Goal: Task Accomplishment & Management: Use online tool/utility

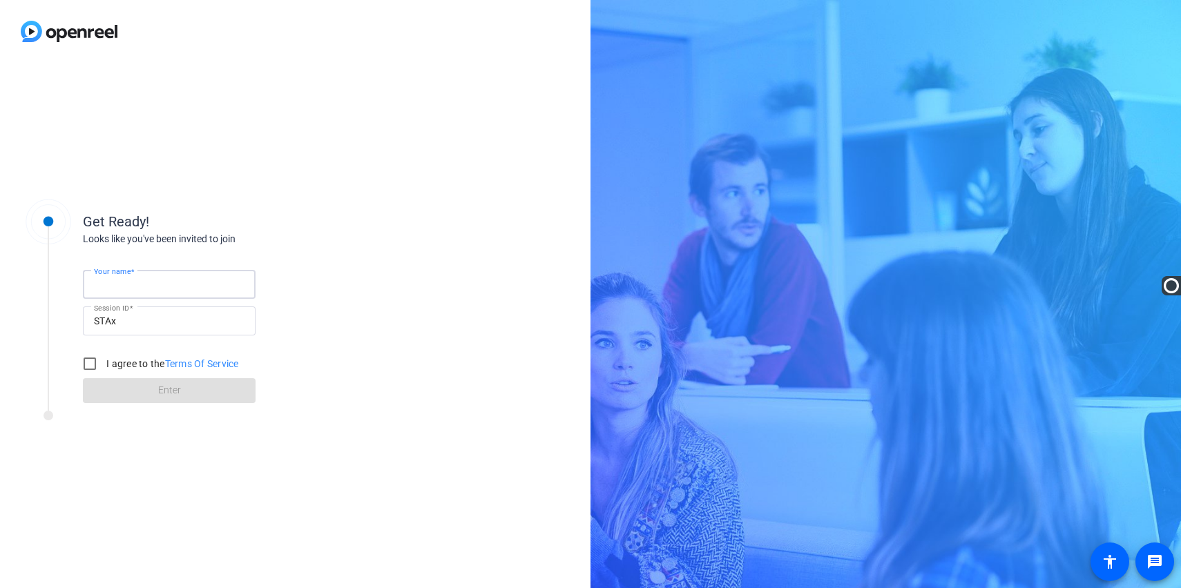
click at [156, 284] on input "Your name" at bounding box center [169, 284] width 151 height 17
type input "[PERSON_NAME]"
click at [86, 369] on input "I agree to the Terms Of Service" at bounding box center [90, 364] width 28 height 28
checkbox input "true"
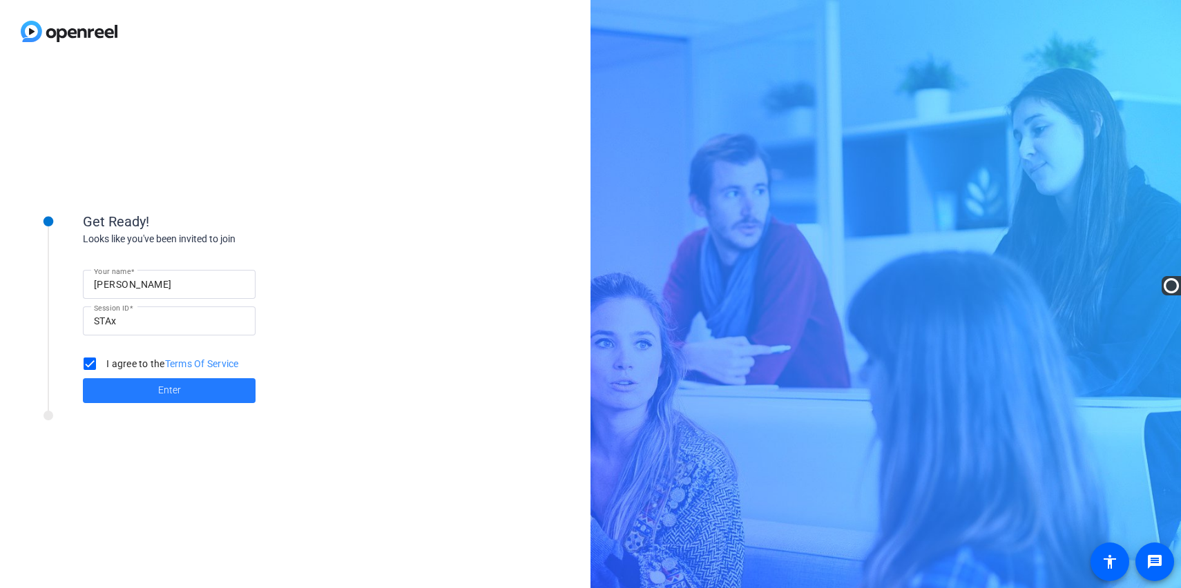
click at [149, 394] on span at bounding box center [169, 390] width 173 height 33
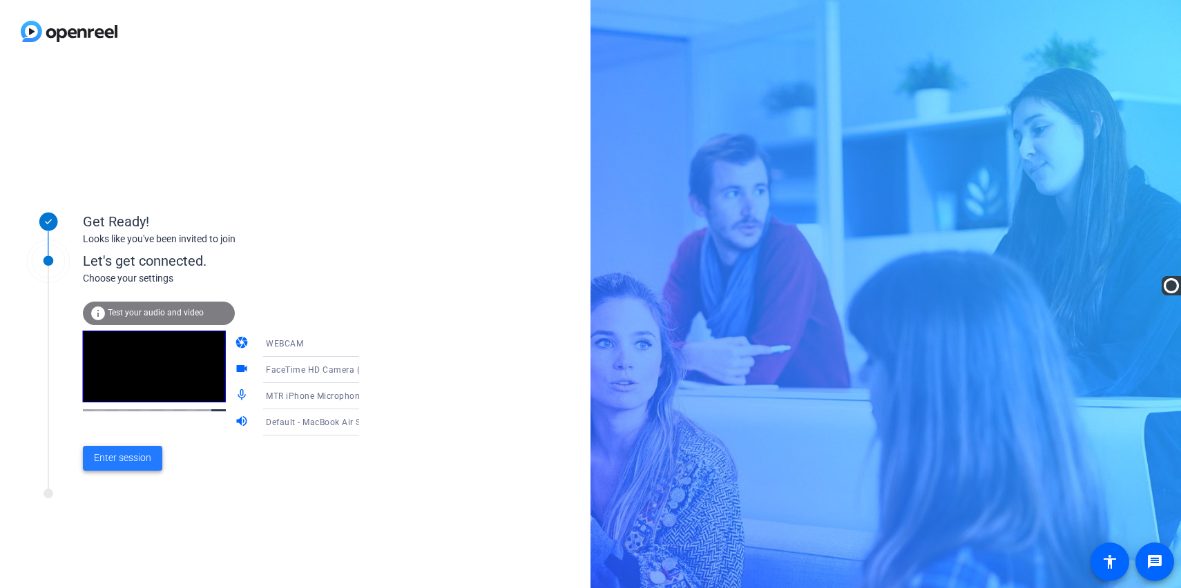
click at [117, 461] on span "Enter session" at bounding box center [122, 458] width 57 height 14
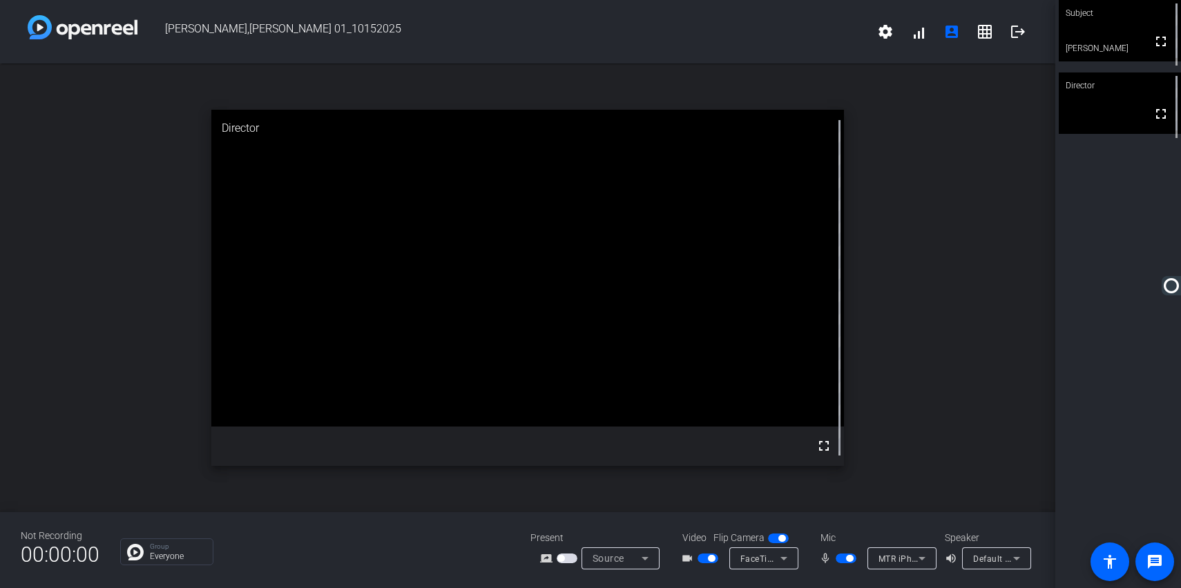
click at [780, 556] on icon at bounding box center [783, 558] width 17 height 17
click at [769, 514] on span "FaceTime HD Camera (5B00:3AA6)" at bounding box center [798, 525] width 127 height 33
click at [632, 564] on div "Source" at bounding box center [616, 558] width 49 height 17
click at [465, 532] on div at bounding box center [590, 294] width 1181 height 588
